Goal: Task Accomplishment & Management: Manage account settings

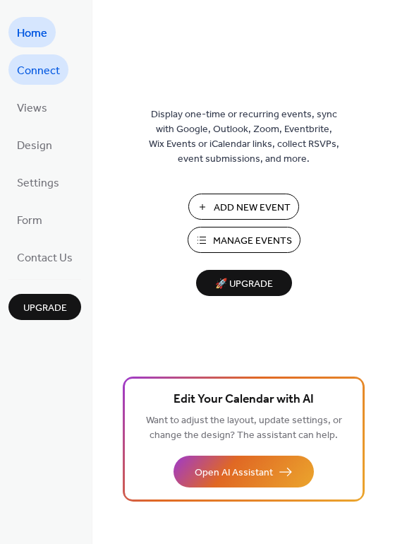
click at [33, 73] on span "Connect" at bounding box center [38, 71] width 43 height 22
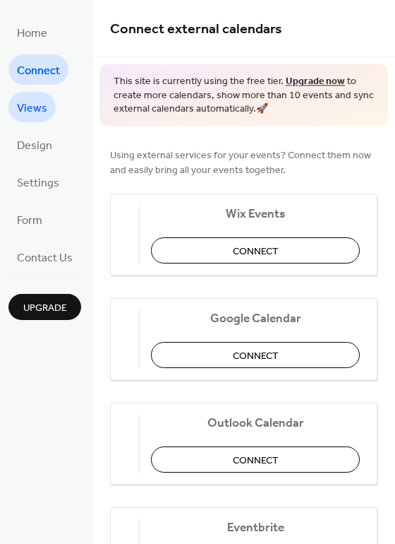
click at [39, 107] on span "Views" at bounding box center [32, 108] width 30 height 22
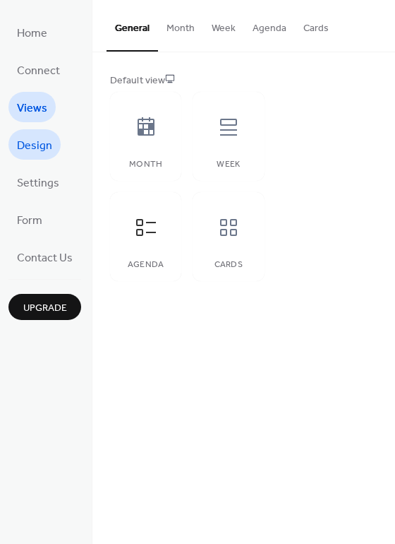
click at [44, 152] on span "Design" at bounding box center [34, 146] width 35 height 22
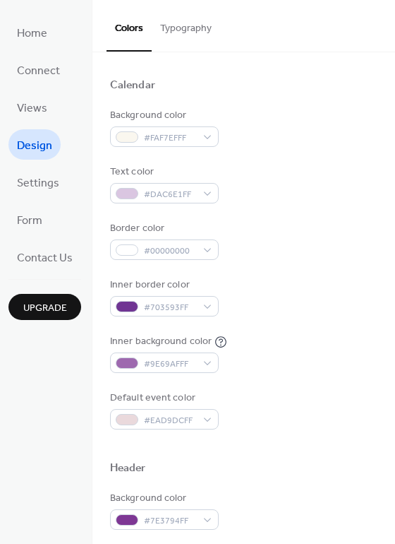
scroll to position [92, 0]
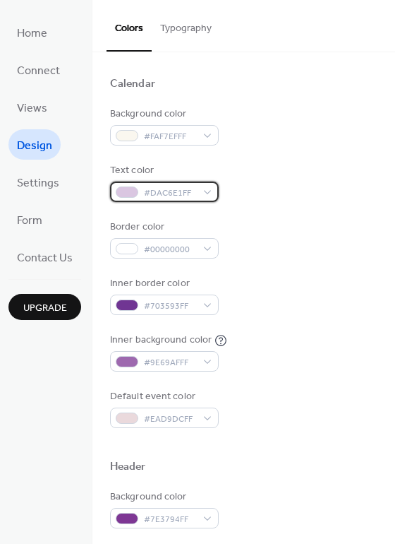
click at [154, 191] on span "#DAC6E1FF" at bounding box center [170, 193] width 52 height 15
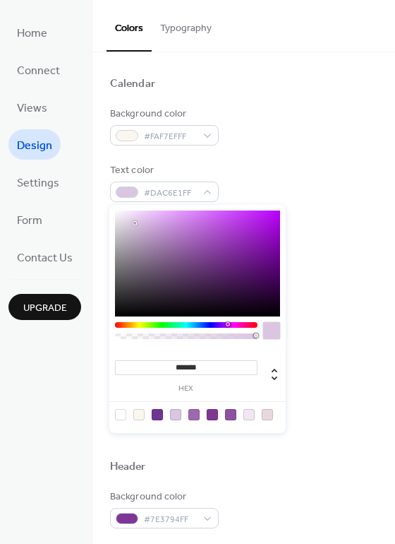
type input "*******"
click at [122, 305] on div at bounding box center [197, 263] width 165 height 106
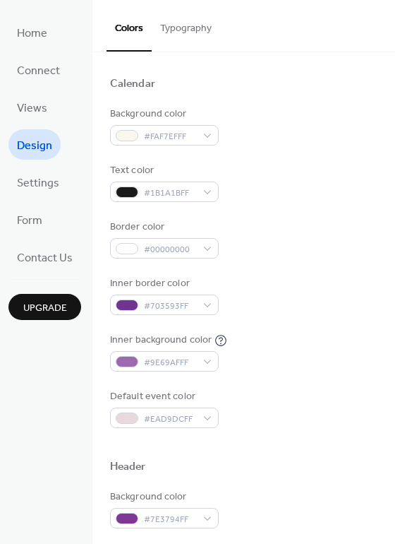
click at [55, 301] on span "Upgrade" at bounding box center [45, 308] width 44 height 15
